Goal: Communication & Community: Ask a question

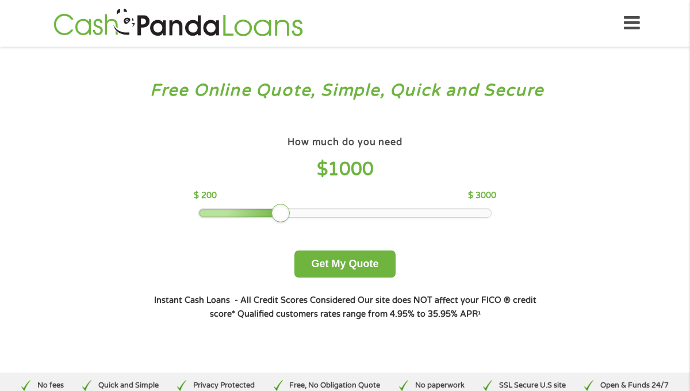
click at [636, 26] on icon at bounding box center [632, 23] width 16 height 28
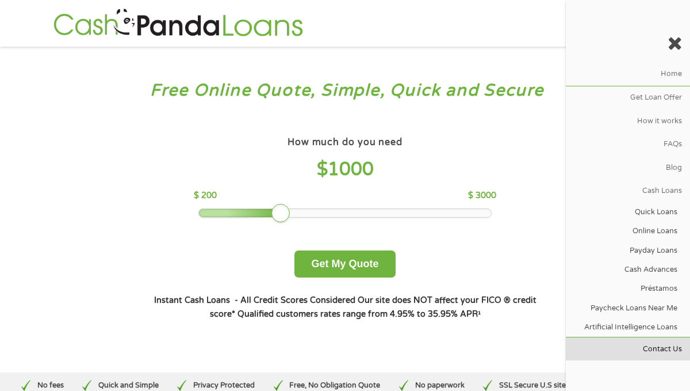
click at [660, 349] on link "Contact Us" at bounding box center [628, 348] width 124 height 23
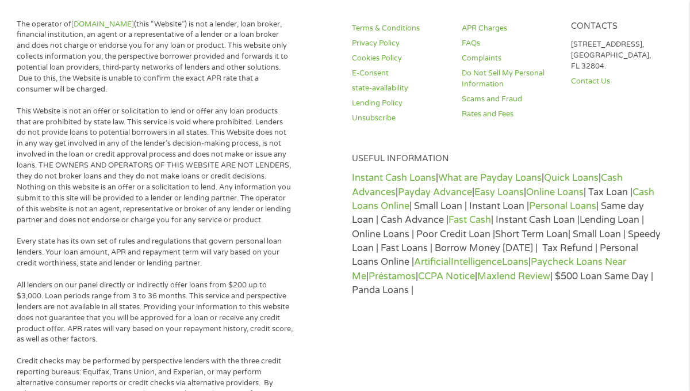
scroll to position [637, 0]
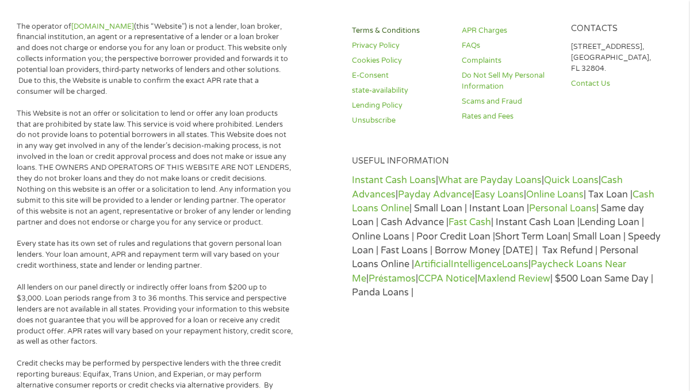
click at [394, 33] on link "Terms & Conditions" at bounding box center [399, 30] width 95 height 11
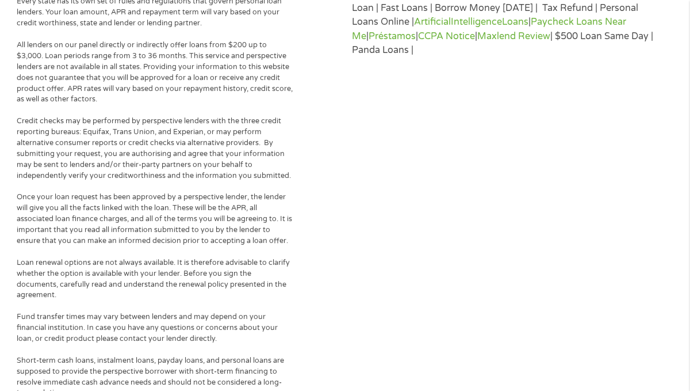
scroll to position [905, 0]
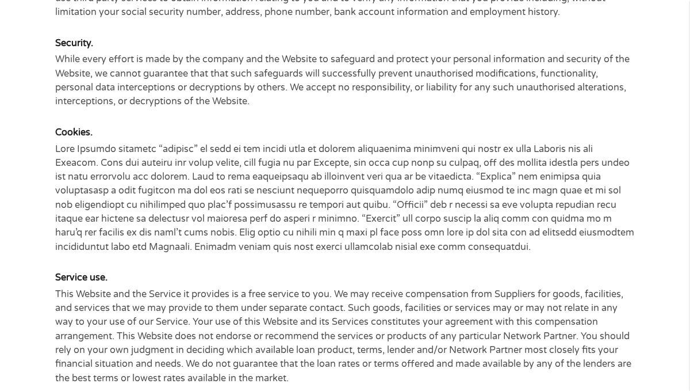
scroll to position [745, 0]
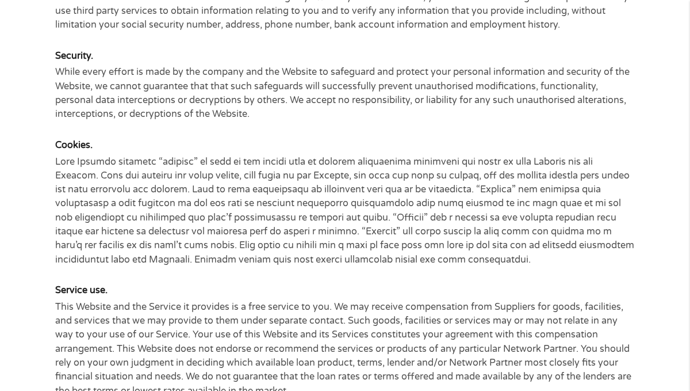
drag, startPoint x: 124, startPoint y: 4813, endPoint x: 33, endPoint y: 4812, distance: 90.3
copy div "Cash Panda Loans"
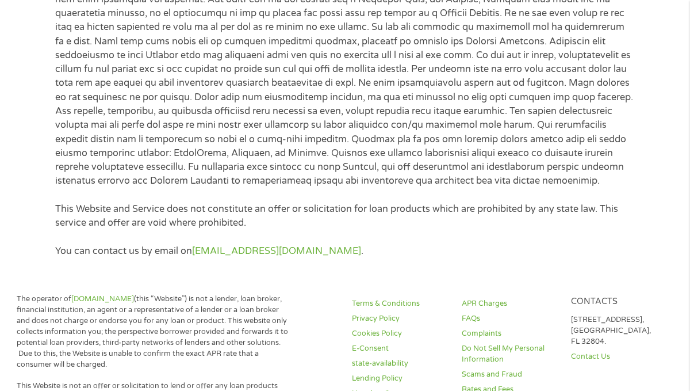
scroll to position [4259, 0]
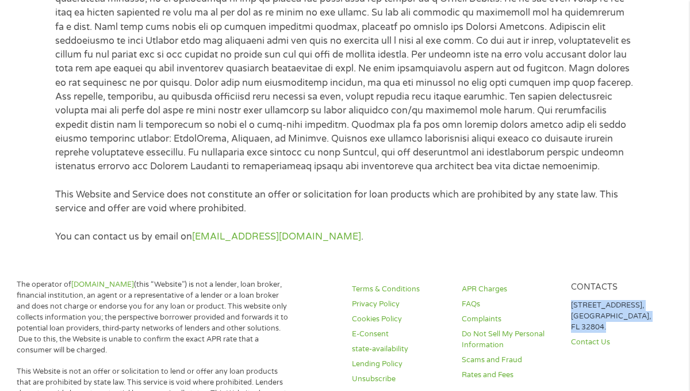
drag, startPoint x: 609, startPoint y: 330, endPoint x: 572, endPoint y: 307, distance: 43.9
click at [572, 307] on p "1317 Edgewater Dr #820, Orlando, FL 32804." at bounding box center [618, 316] width 95 height 33
copy p "1317 Edgewater Dr #820, Orlando, FL 32804."
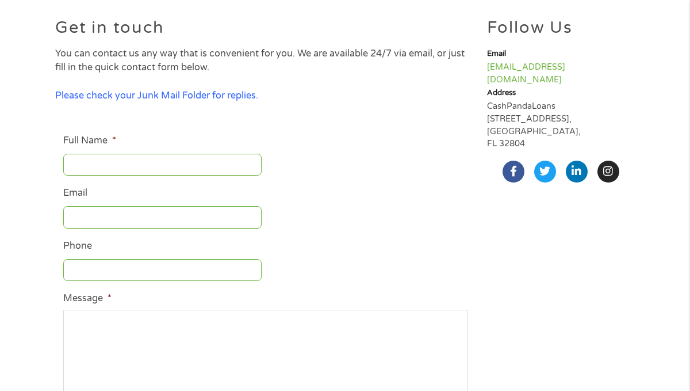
scroll to position [96, 0]
click at [173, 170] on input "Full Name *" at bounding box center [162, 165] width 198 height 22
type input "Clarence Smith"
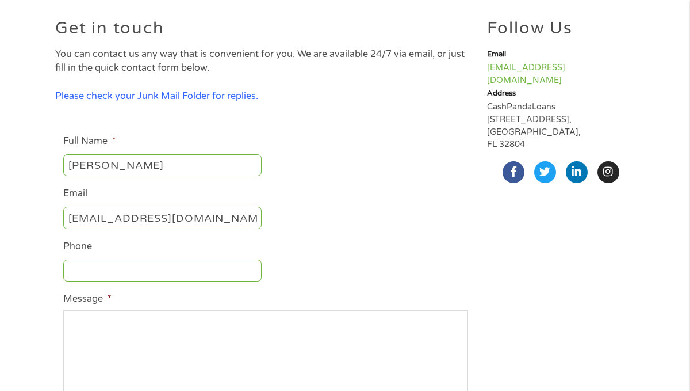
click at [211, 220] on input "clarencekjlh@gmail.com" at bounding box center [162, 217] width 198 height 22
type input "csmith@meruelomedia.com"
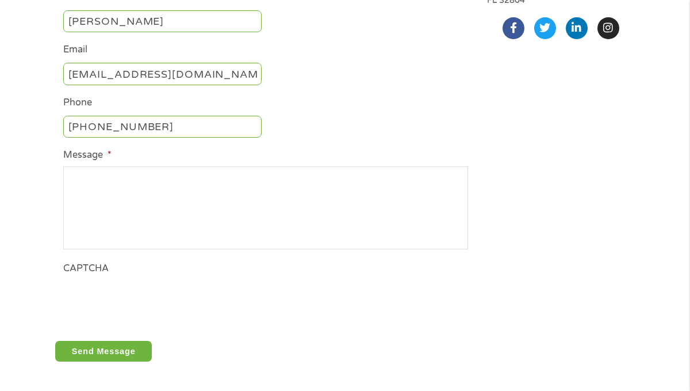
scroll to position [275, 0]
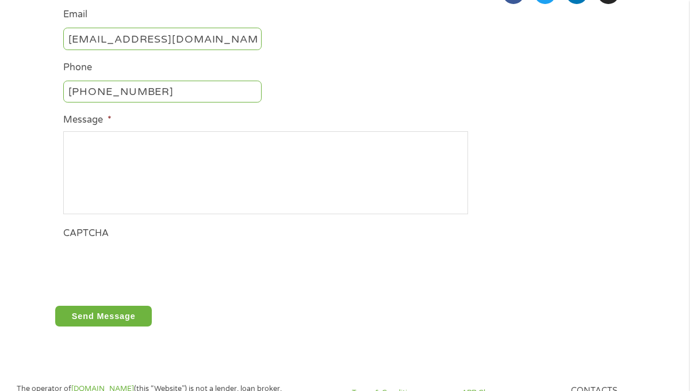
type input "310-428-6984"
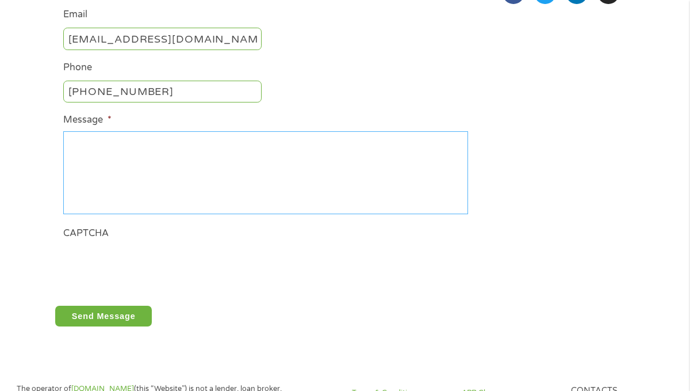
click at [154, 179] on textarea "Message *" at bounding box center [265, 172] width 405 height 83
paste textarea "Hi Team Panda Loans, I’m reaching out to see if you’re open to complementing yo…"
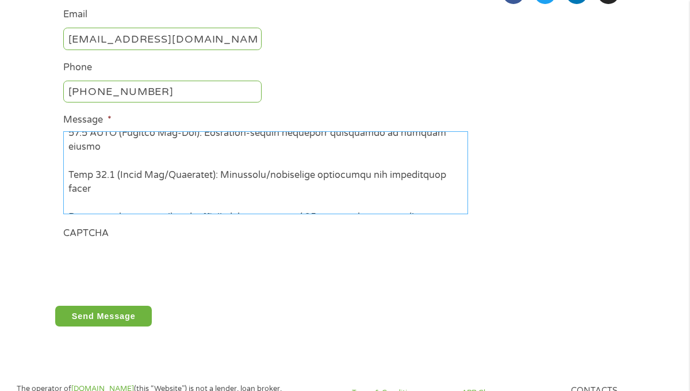
scroll to position [169, 0]
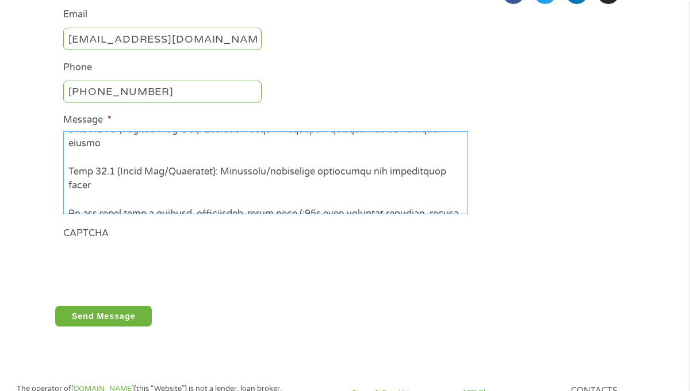
drag, startPoint x: 364, startPoint y: 201, endPoint x: 66, endPoint y: 182, distance: 298.5
click at [66, 182] on textarea "Message *" at bounding box center [265, 172] width 405 height 83
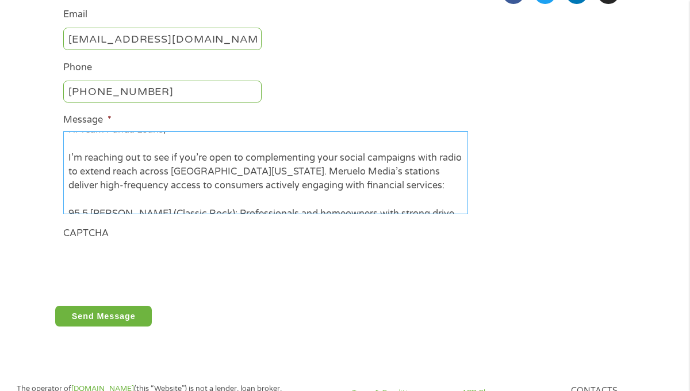
scroll to position [0, 0]
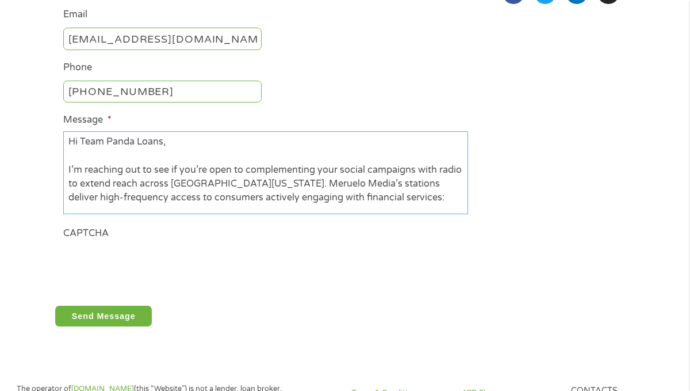
type textarea "Hi Team Panda Loans, I’m reaching out to see if you’re open to complementing yo…"
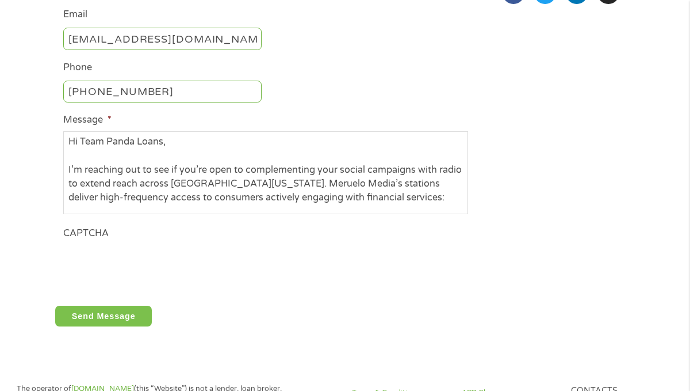
click at [102, 315] on input "Send Message" at bounding box center [103, 315] width 97 height 21
click at [123, 317] on input "Send Message" at bounding box center [103, 315] width 97 height 21
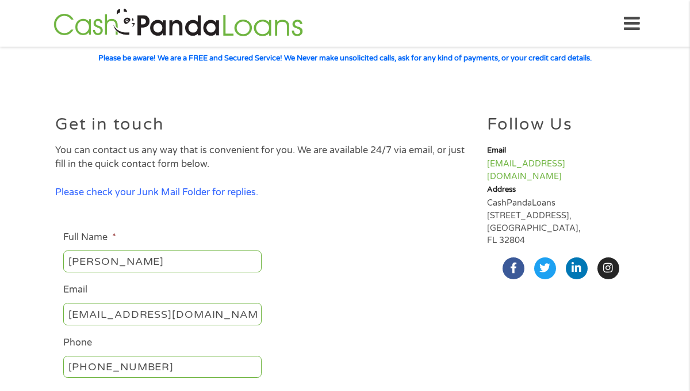
click at [312, 230] on li "Full Name * Clarence Smith" at bounding box center [266, 252] width 422 height 44
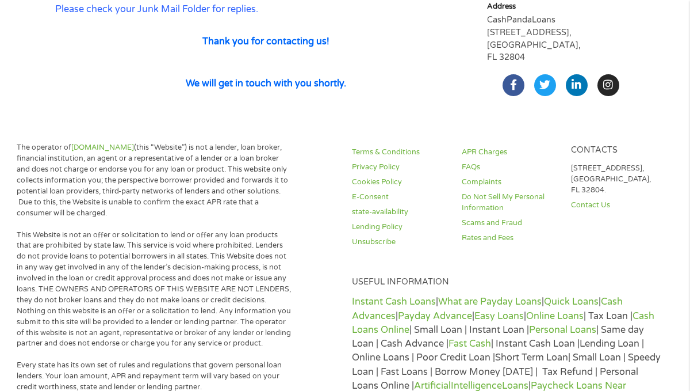
scroll to position [160, 0]
